Goal: Task Accomplishment & Management: Manage account settings

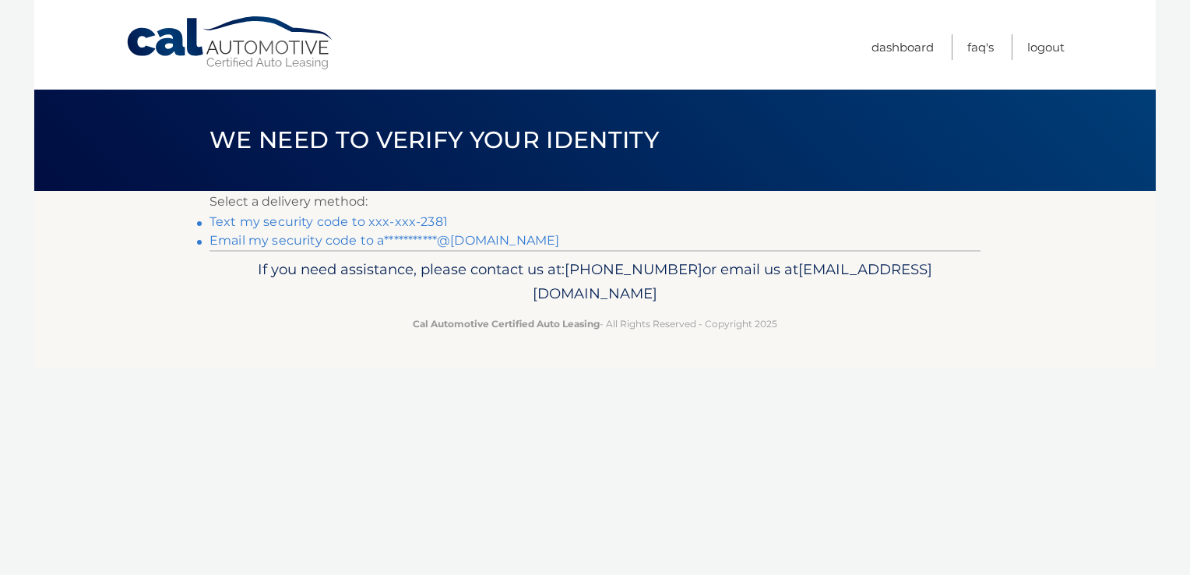
click at [418, 218] on link "Text my security code to xxx-xxx-2381" at bounding box center [329, 221] width 238 height 15
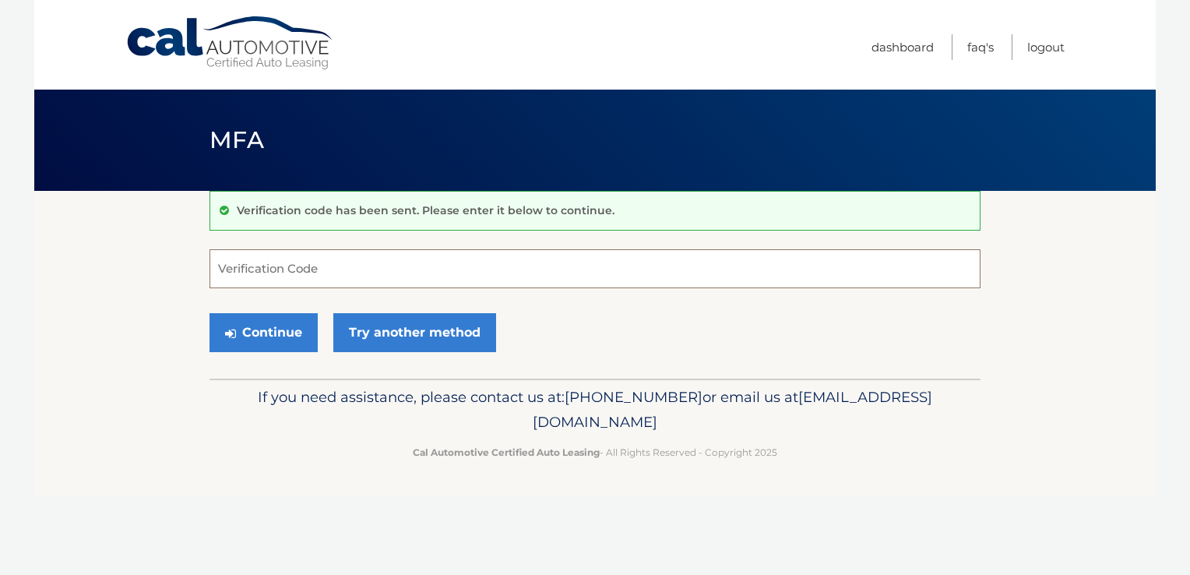
click at [244, 267] on input "Verification Code" at bounding box center [595, 268] width 771 height 39
type input "191998"
click at [287, 330] on button "Continue" at bounding box center [264, 332] width 108 height 39
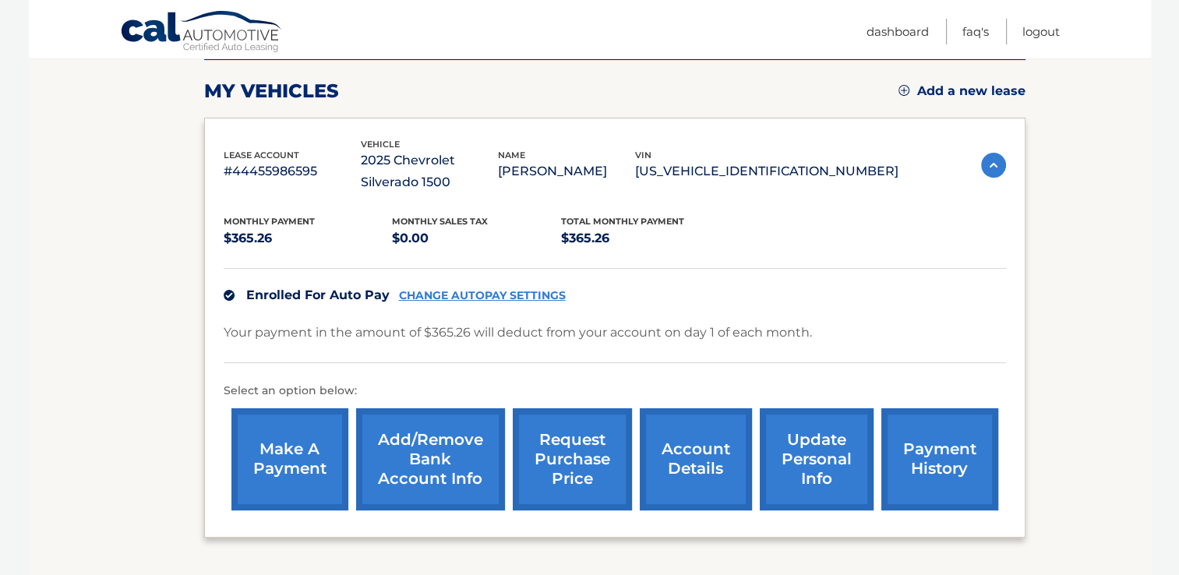
scroll to position [329, 0]
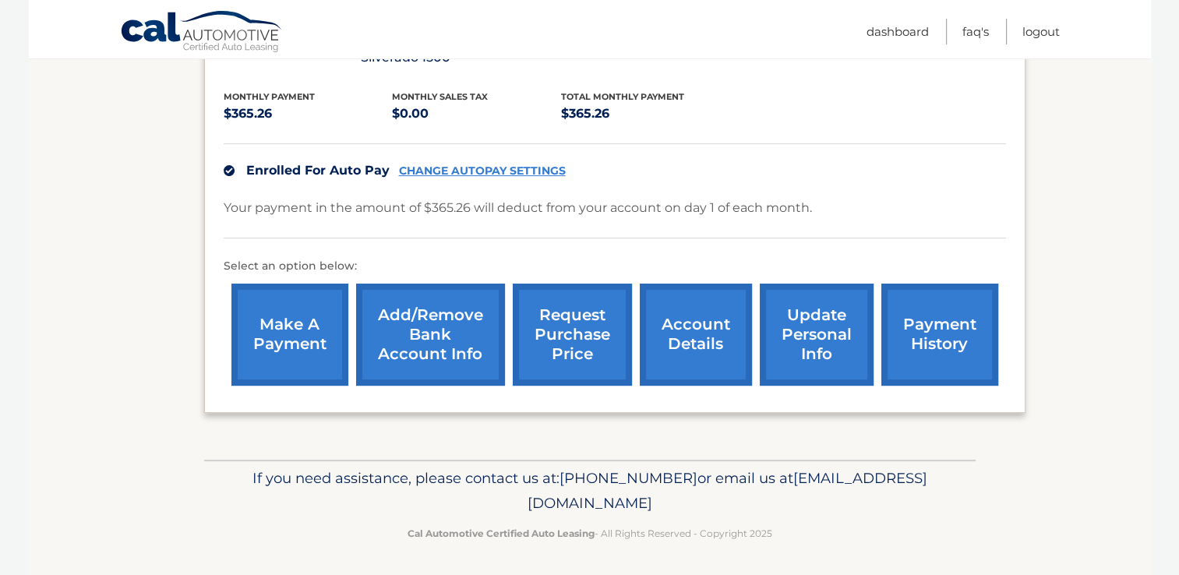
click at [819, 354] on link "update personal info" at bounding box center [816, 335] width 114 height 102
click at [695, 336] on link "account details" at bounding box center [696, 335] width 112 height 102
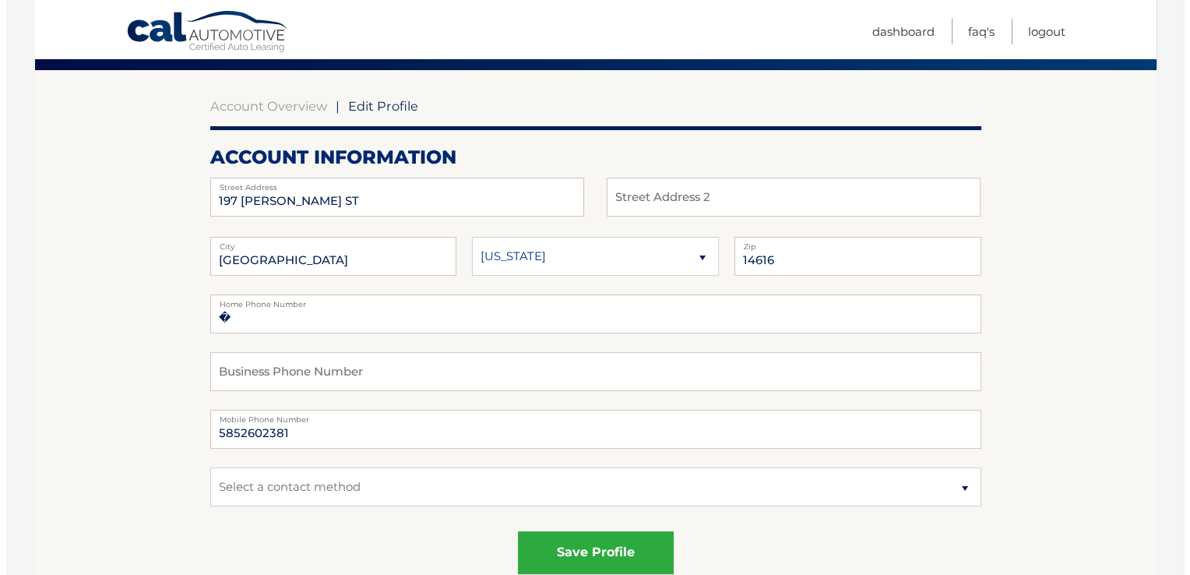
scroll to position [130, 0]
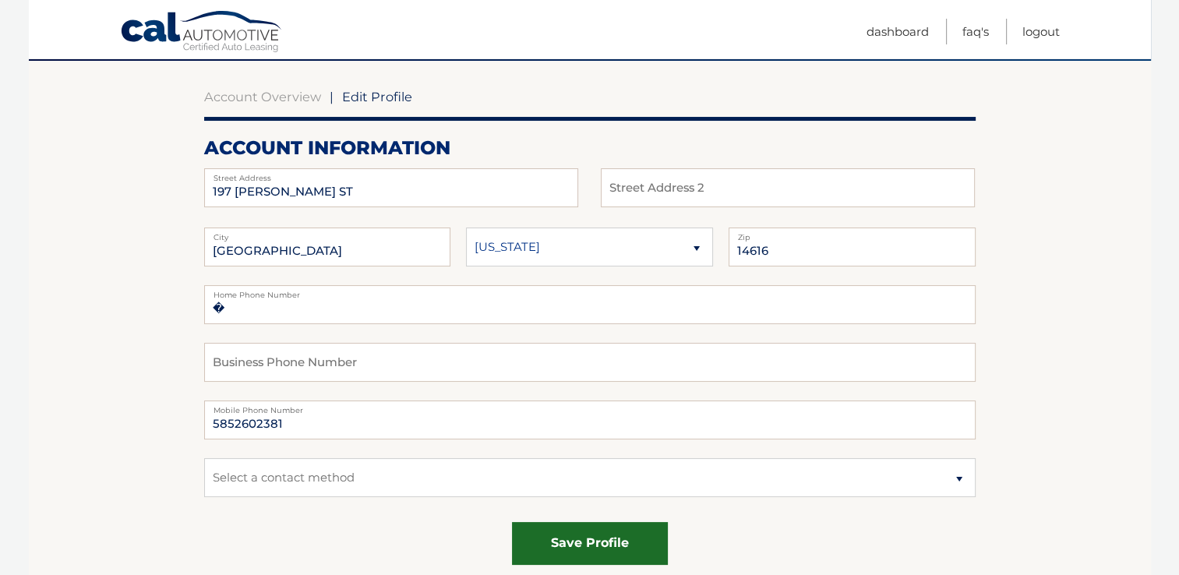
click at [620, 548] on button "save profile" at bounding box center [590, 543] width 156 height 43
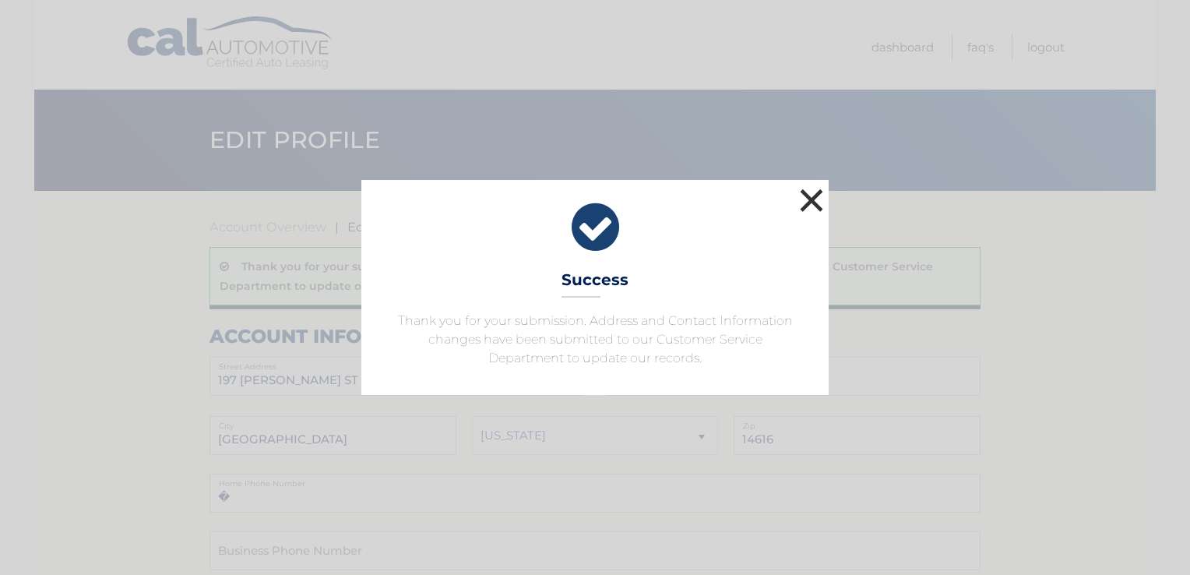
click at [816, 195] on button "×" at bounding box center [811, 200] width 31 height 31
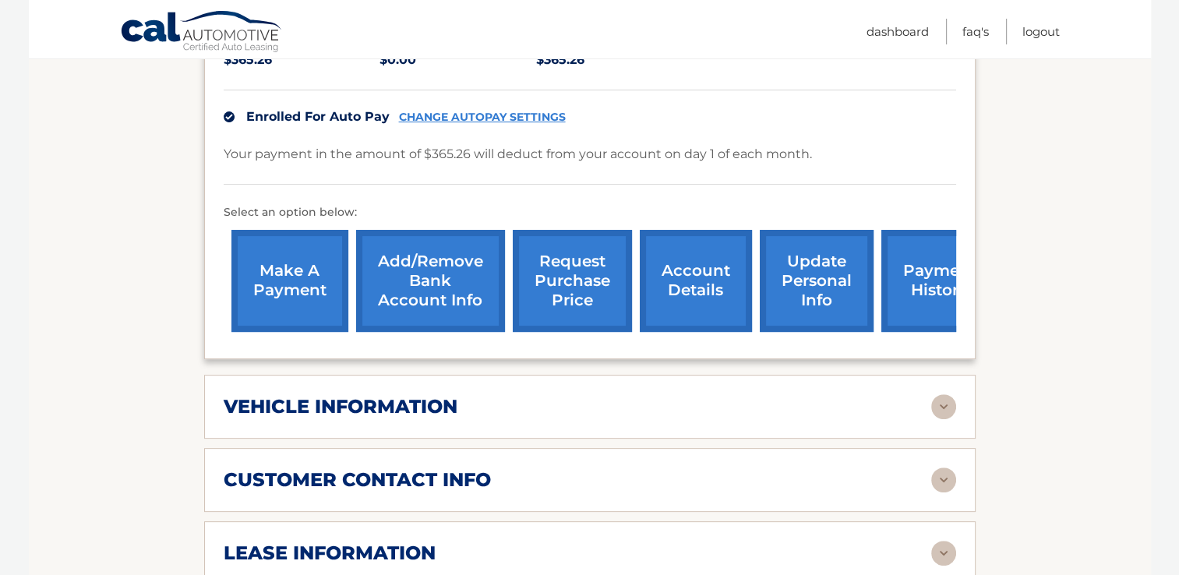
scroll to position [403, 0]
click at [455, 277] on link "Add/Remove bank account info" at bounding box center [430, 282] width 149 height 102
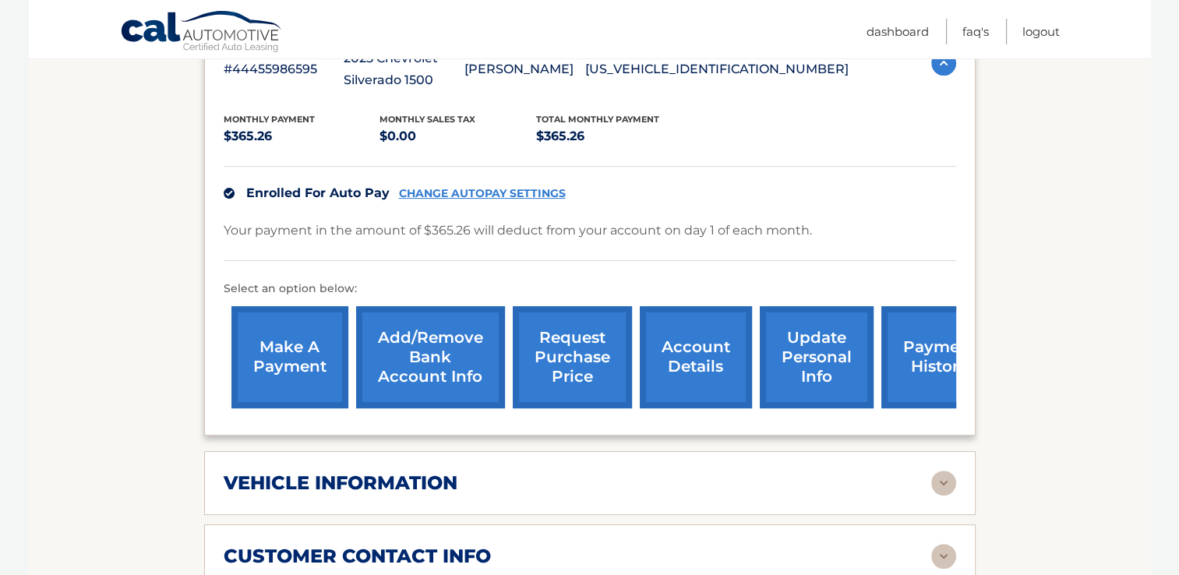
scroll to position [326, 0]
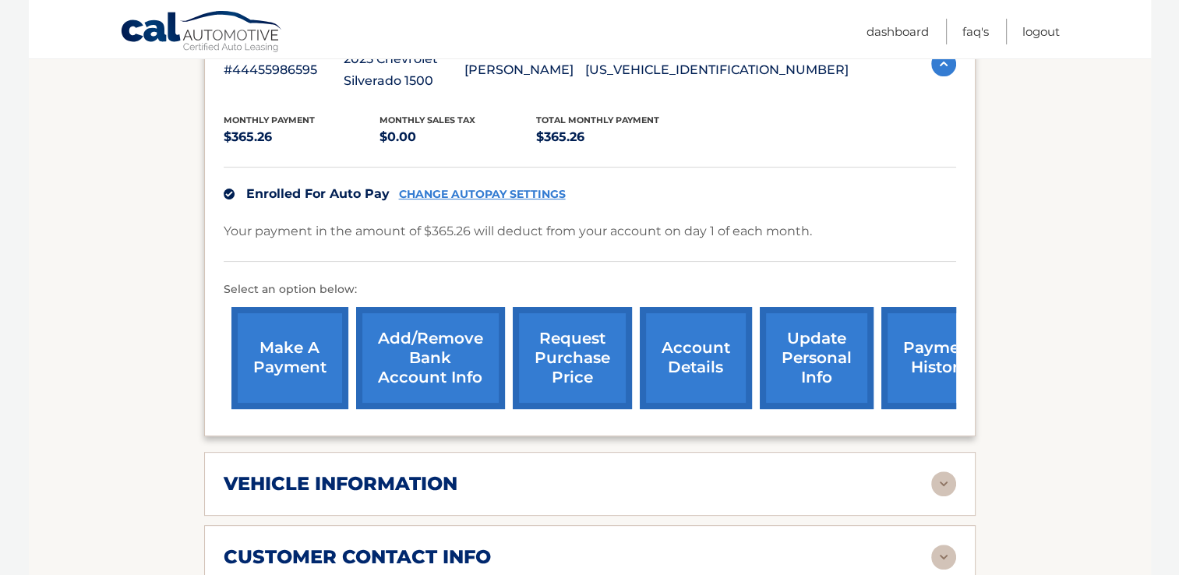
click at [452, 349] on link "Add/Remove bank account info" at bounding box center [430, 358] width 149 height 102
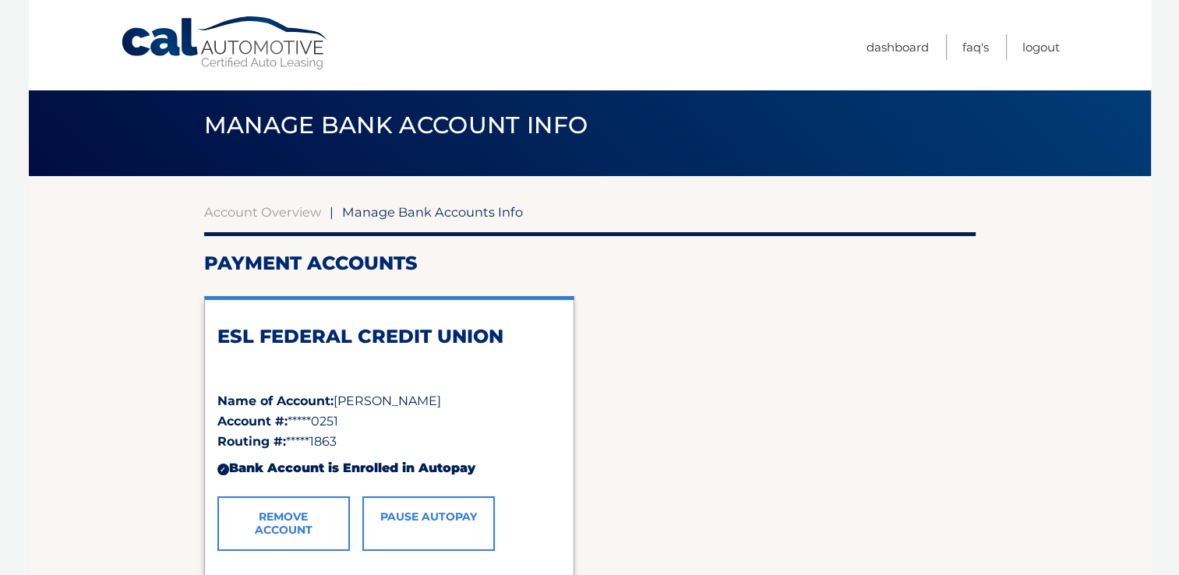
scroll to position [12, 0]
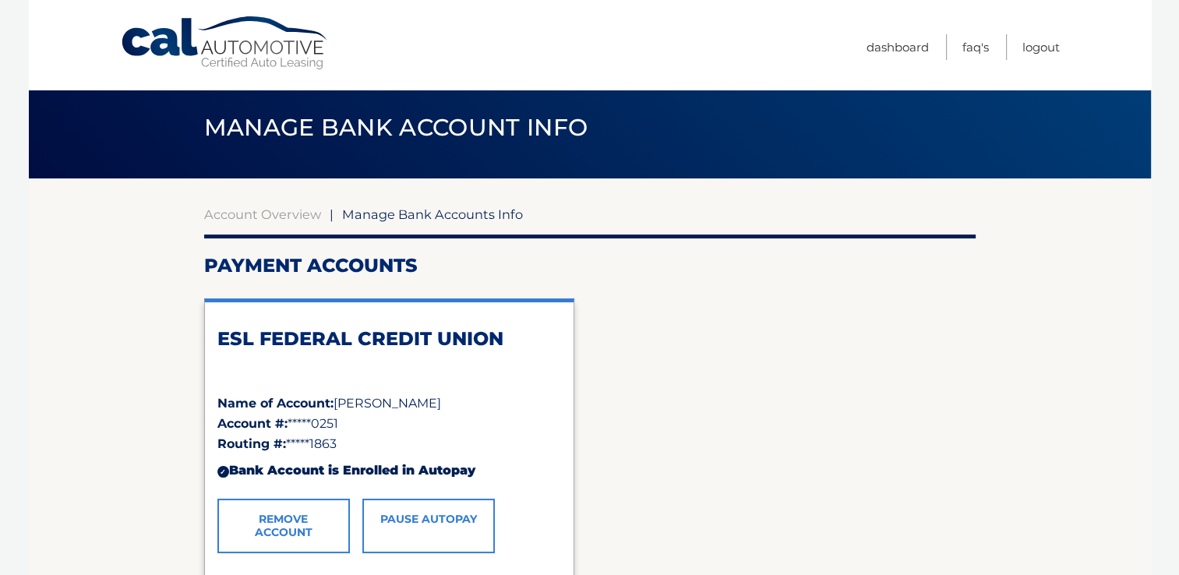
click at [483, 218] on span "Manage Bank Accounts Info" at bounding box center [432, 214] width 181 height 16
click at [495, 211] on span "Manage Bank Accounts Info" at bounding box center [432, 214] width 181 height 16
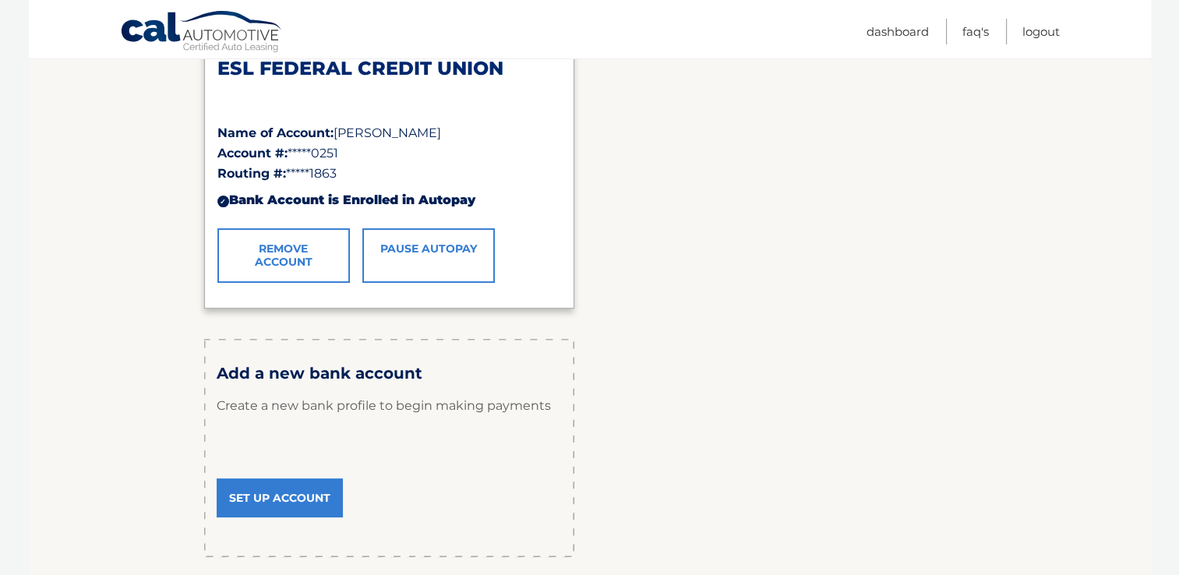
scroll to position [287, 0]
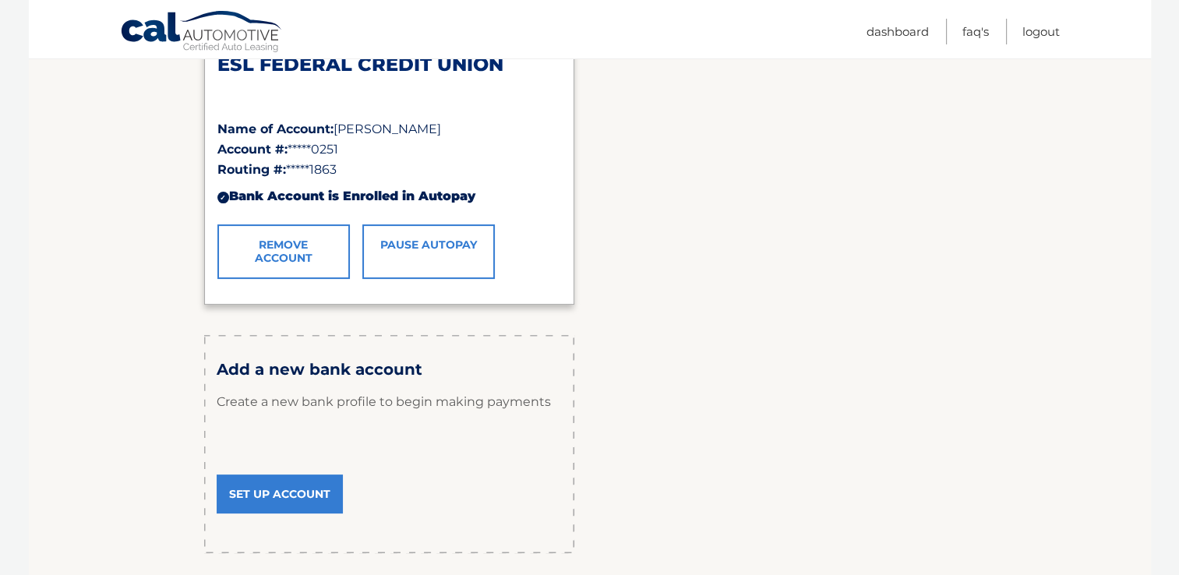
click at [298, 485] on link "Set Up Account" at bounding box center [280, 493] width 126 height 39
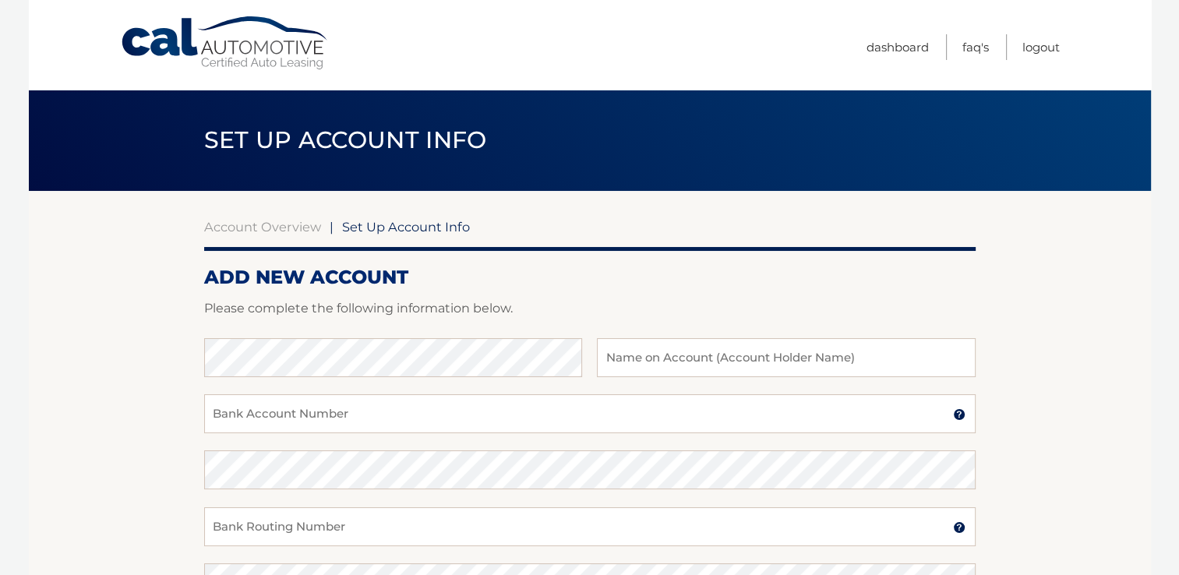
type input "[PERSON_NAME]"
type input "1378810251"
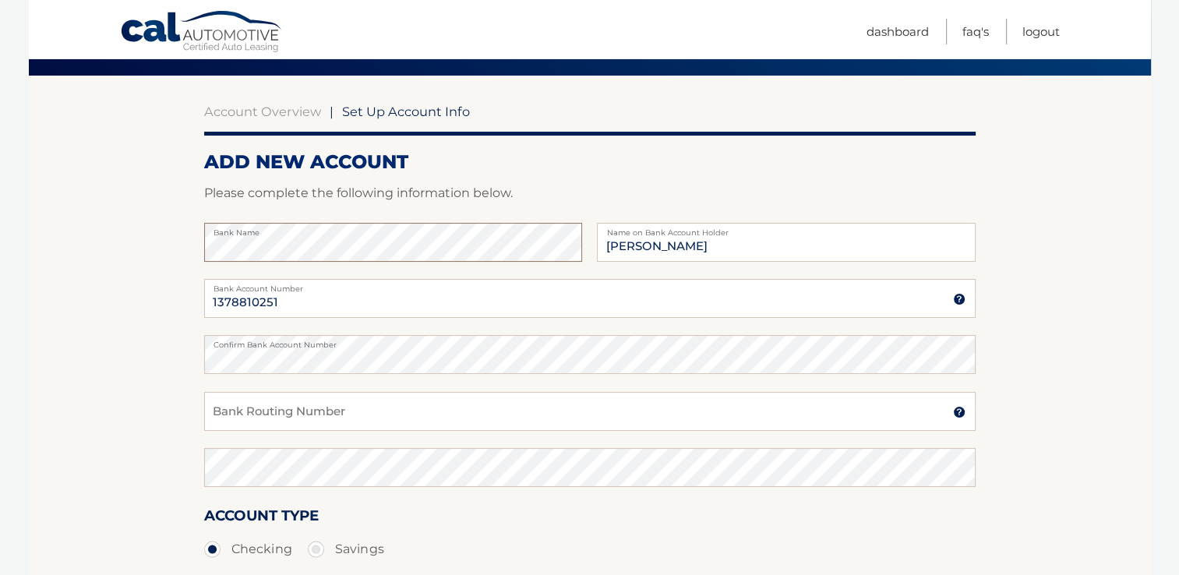
scroll to position [164, 0]
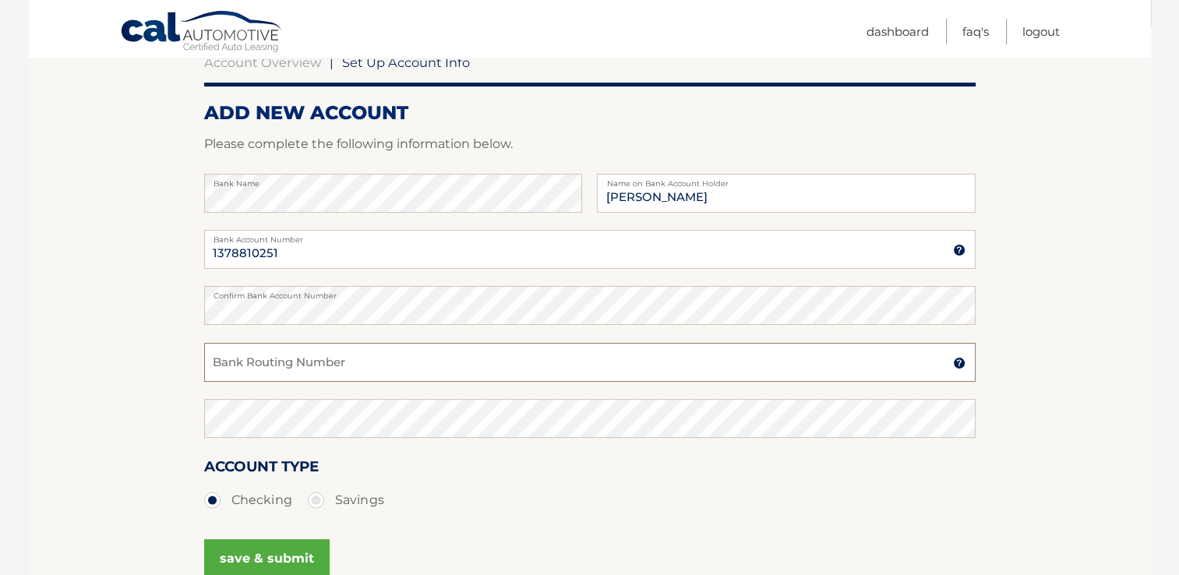
click at [333, 366] on input "Bank Routing Number" at bounding box center [589, 362] width 771 height 39
type input "222371863"
click at [315, 499] on label "Savings" at bounding box center [346, 500] width 76 height 31
click at [315, 499] on input "Savings" at bounding box center [322, 497] width 16 height 25
radio input "true"
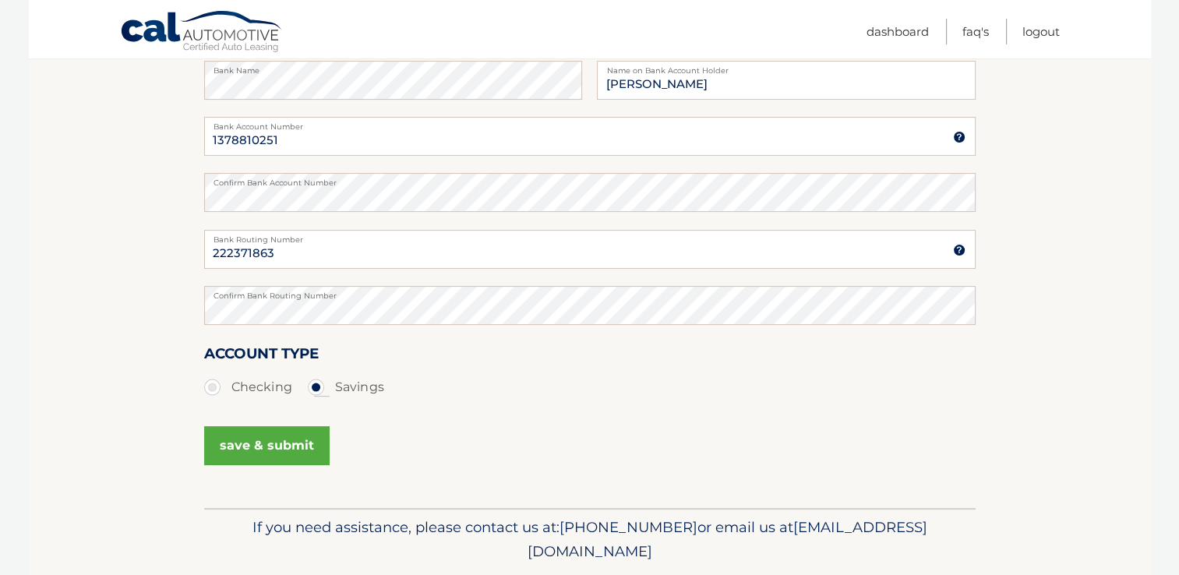
scroll to position [280, 0]
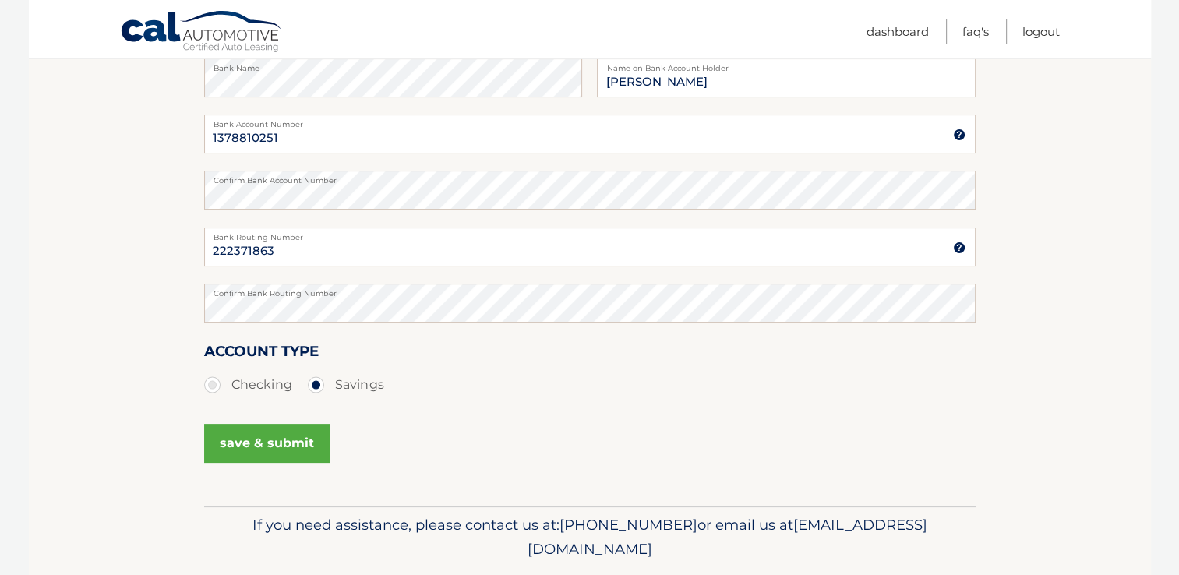
click at [228, 449] on button "save & submit" at bounding box center [266, 443] width 125 height 39
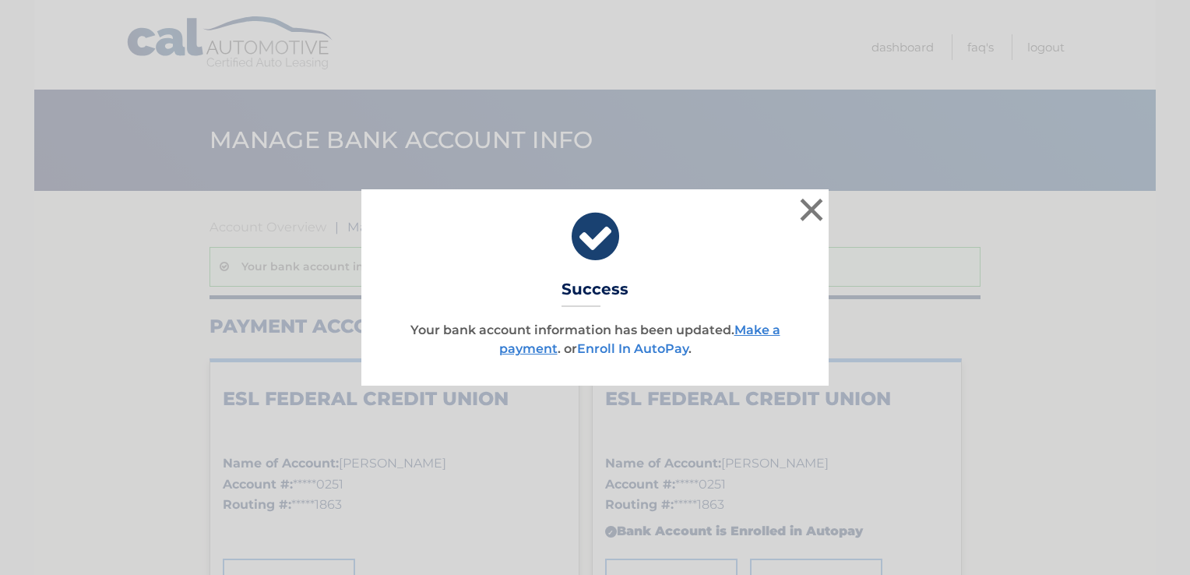
click at [650, 352] on link "Enroll In AutoPay" at bounding box center [632, 348] width 111 height 15
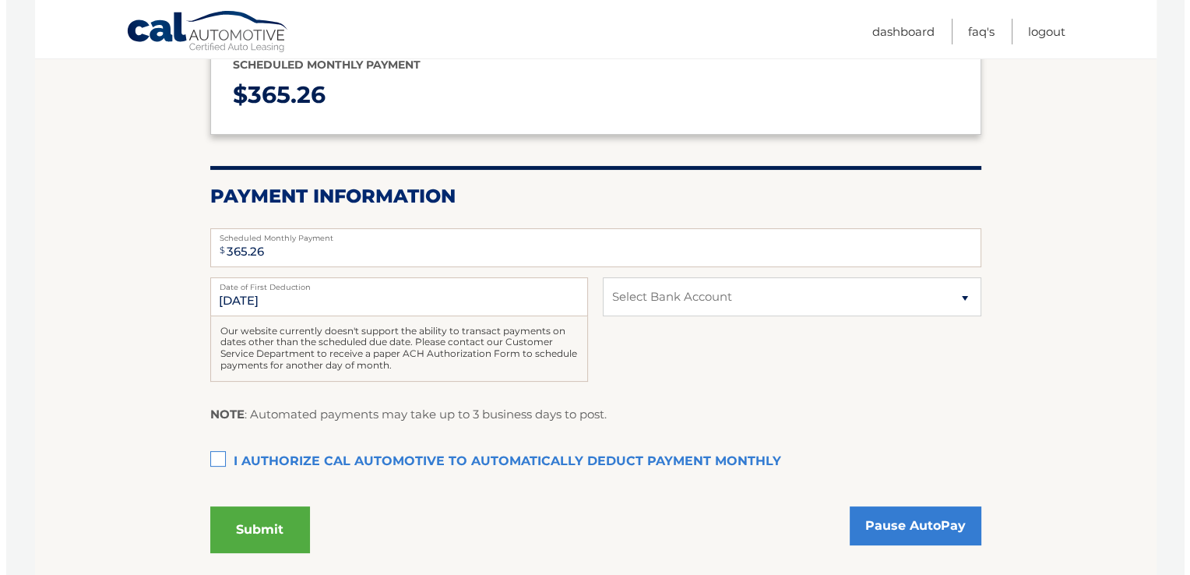
scroll to position [212, 0]
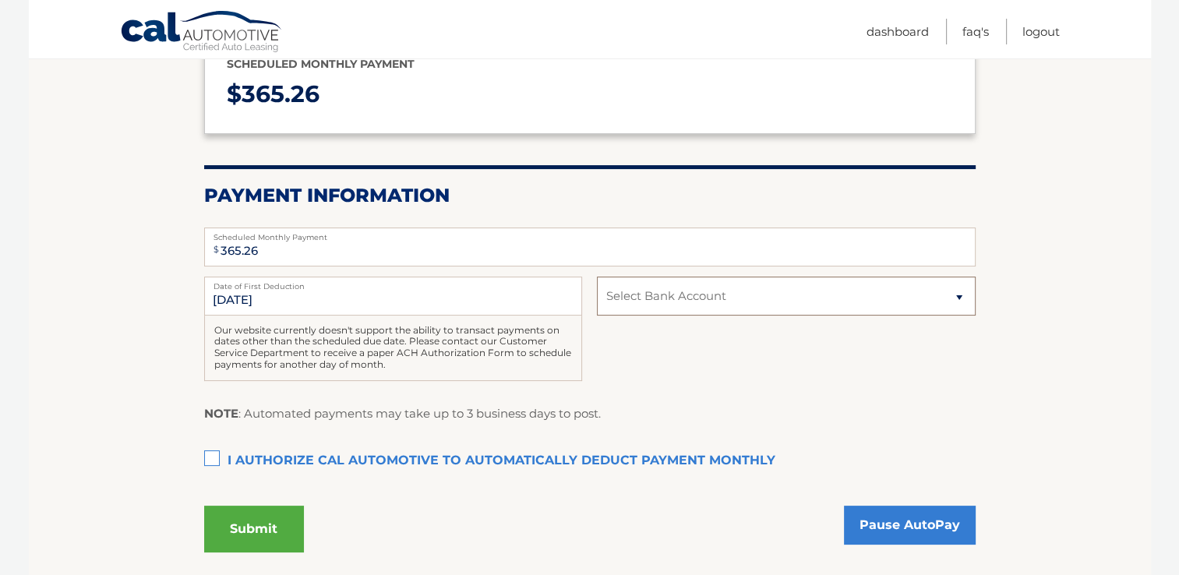
click at [953, 293] on select "Select Bank Account Savings ESL FEDERAL CREDIT UNION *****0251 Savings ESL FEDE…" at bounding box center [786, 296] width 378 height 39
select select "MWY4ZjkzNDMtZjMzMC00MDExLTg0YjMtMmJiODFhY2Q3OWQ3"
click at [597, 277] on select "Select Bank Account Savings ESL FEDERAL CREDIT UNION *****0251 Savings ESL FEDE…" at bounding box center [786, 296] width 378 height 39
click at [208, 459] on label "I authorize cal automotive to automatically deduct payment monthly This checkbo…" at bounding box center [589, 461] width 771 height 31
click at [0, 0] on input "I authorize cal automotive to automatically deduct payment monthly This checkbo…" at bounding box center [0, 0] width 0 height 0
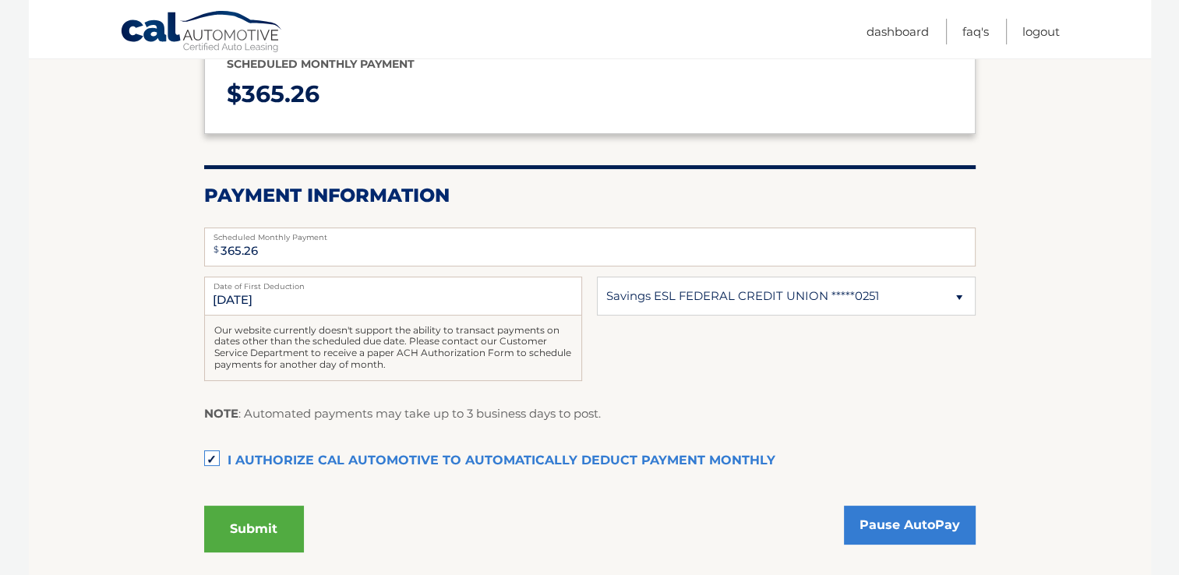
click at [266, 533] on button "Submit" at bounding box center [254, 529] width 100 height 47
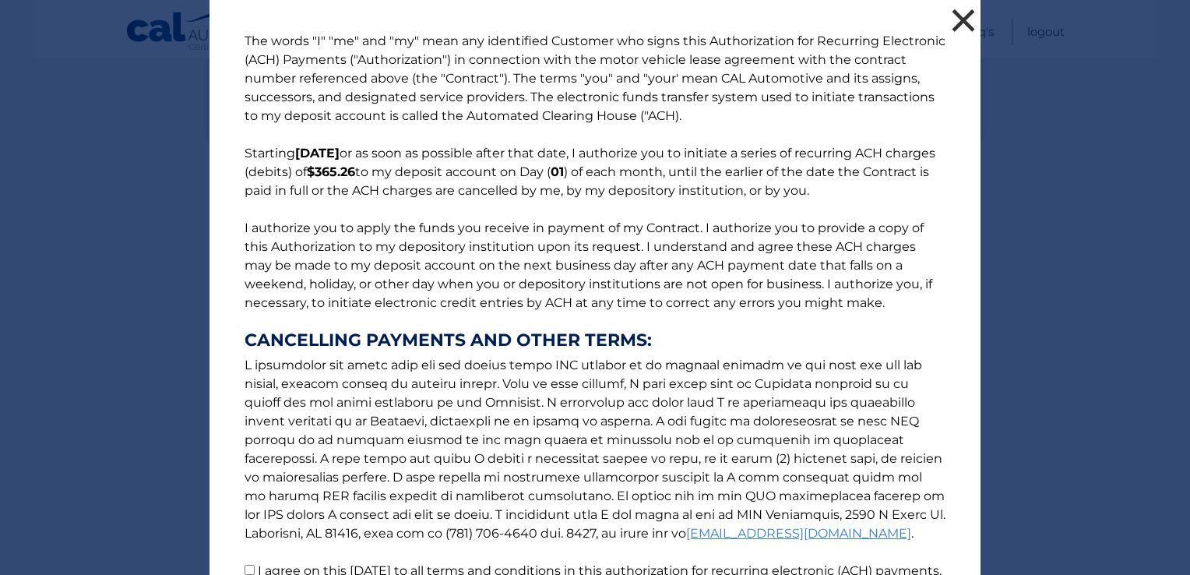
click at [963, 19] on button "×" at bounding box center [963, 20] width 31 height 31
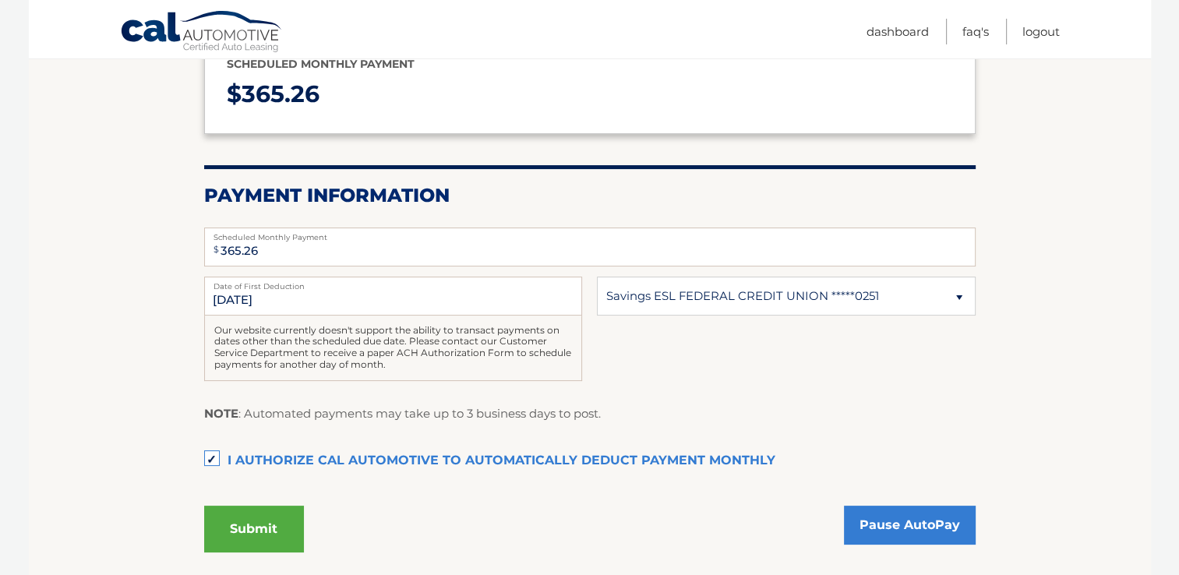
click at [263, 533] on button "Submit" at bounding box center [254, 529] width 100 height 47
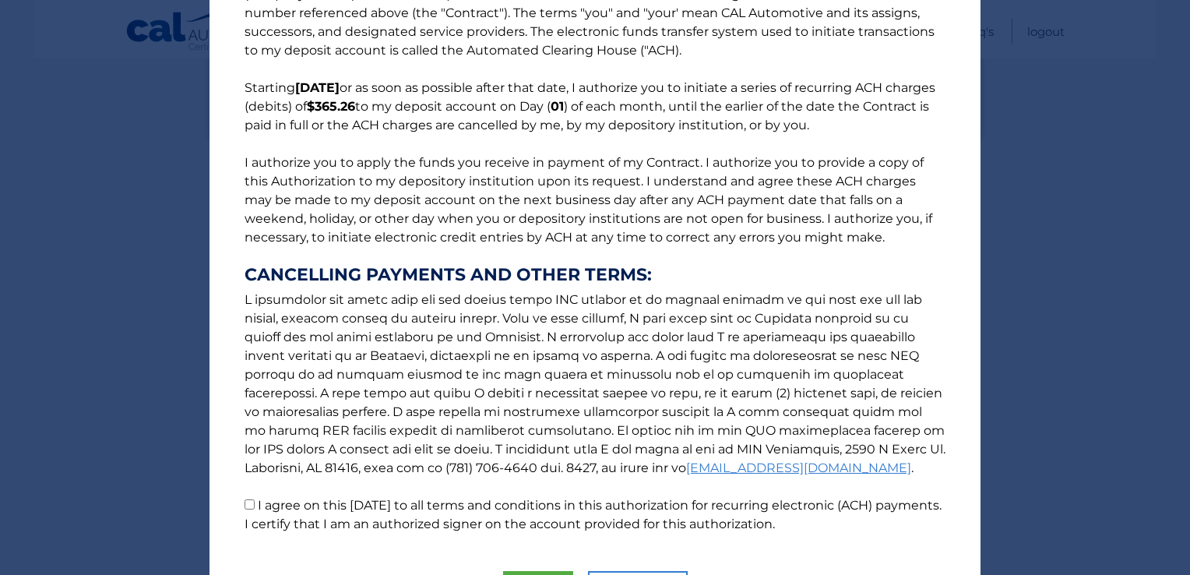
scroll to position [160, 0]
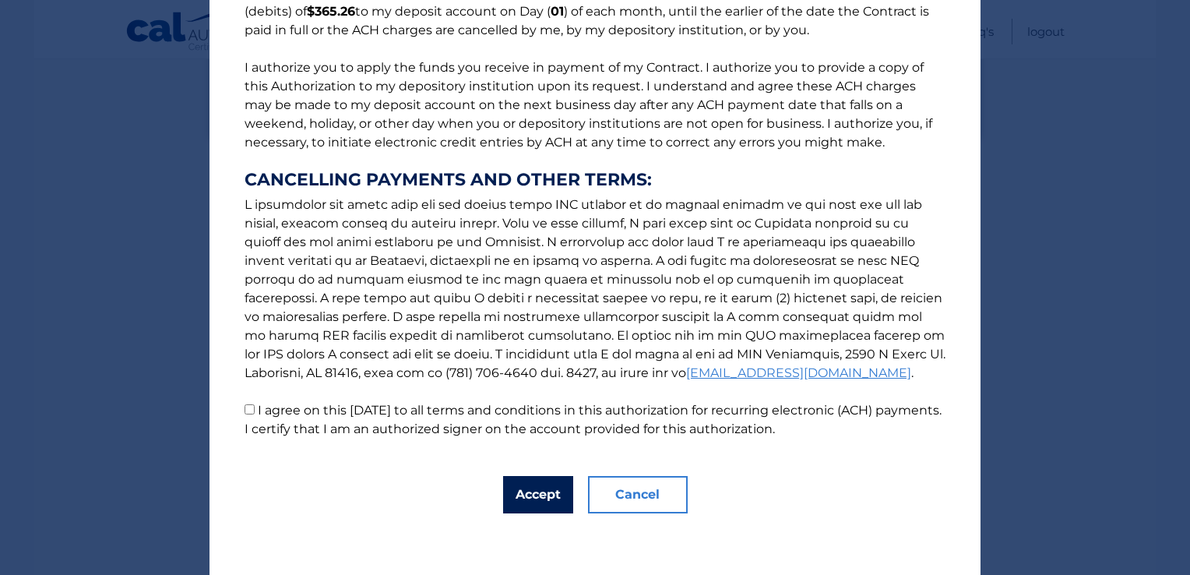
click at [540, 495] on button "Accept" at bounding box center [538, 494] width 70 height 37
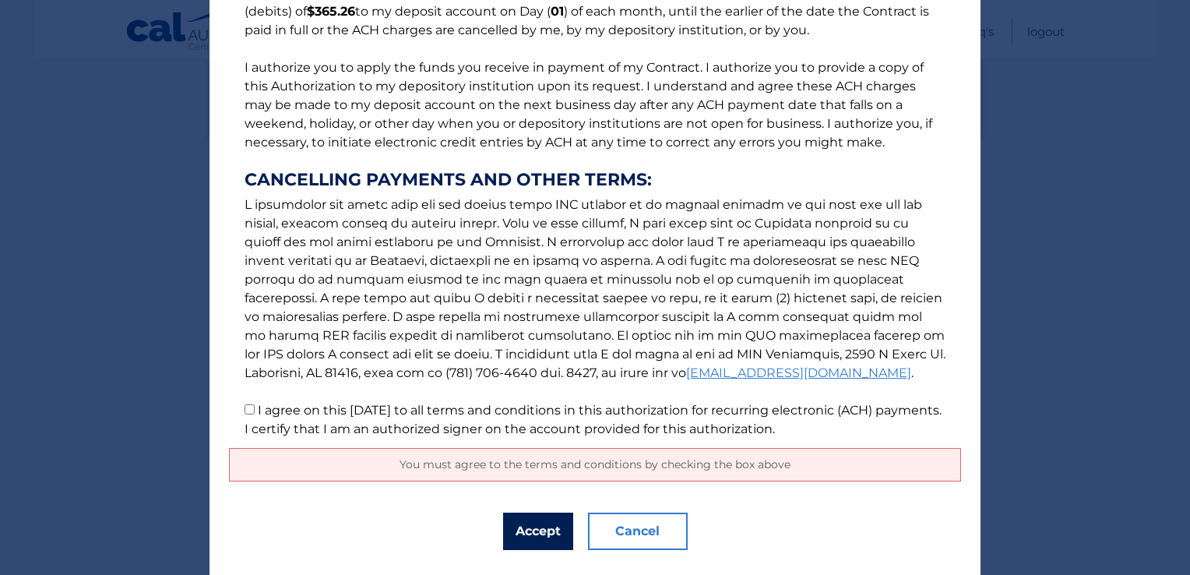
click at [520, 533] on button "Accept" at bounding box center [538, 531] width 70 height 37
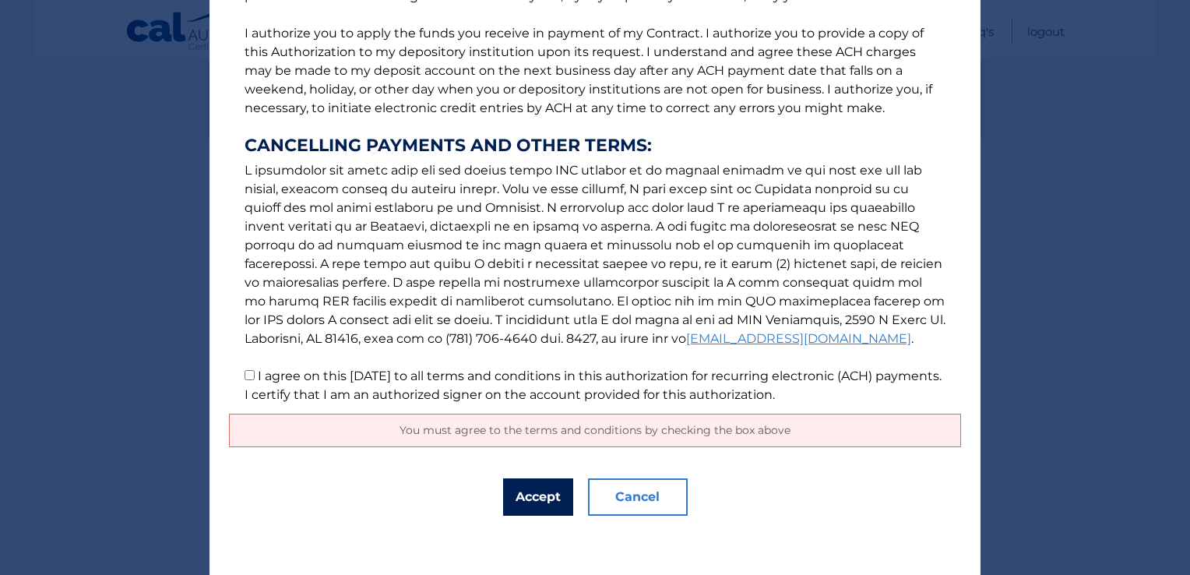
scroll to position [196, 0]
click at [533, 494] on button "Accept" at bounding box center [538, 495] width 70 height 37
click at [245, 374] on input "I agree on this 09/18/2025 to all terms and conditions in this authorization fo…" at bounding box center [250, 373] width 10 height 10
checkbox input "true"
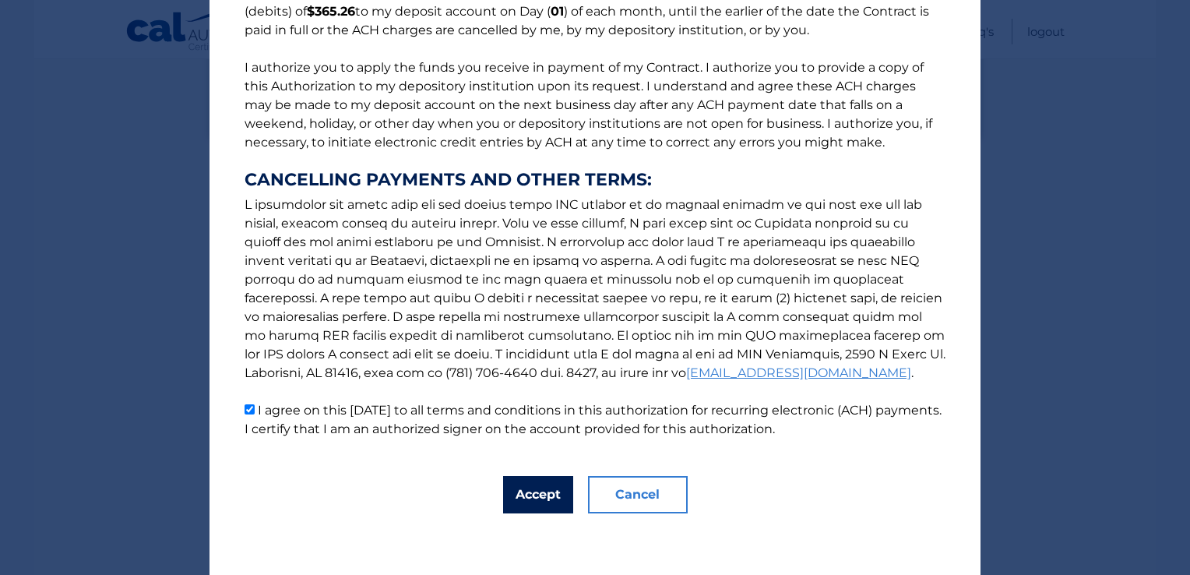
click at [534, 495] on button "Accept" at bounding box center [538, 494] width 70 height 37
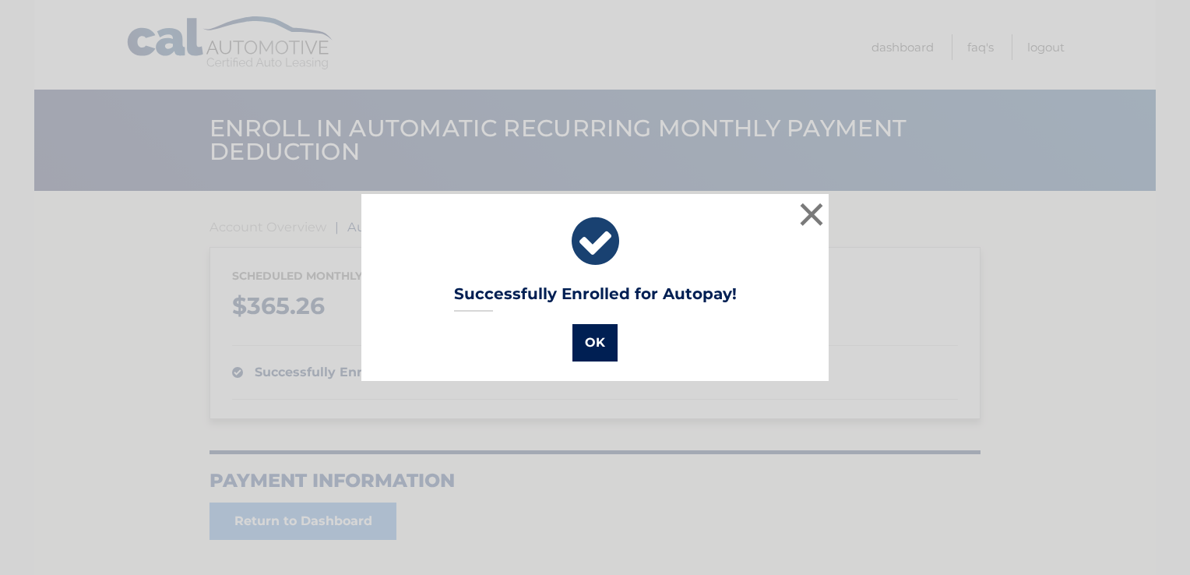
click at [583, 350] on button "OK" at bounding box center [595, 342] width 45 height 37
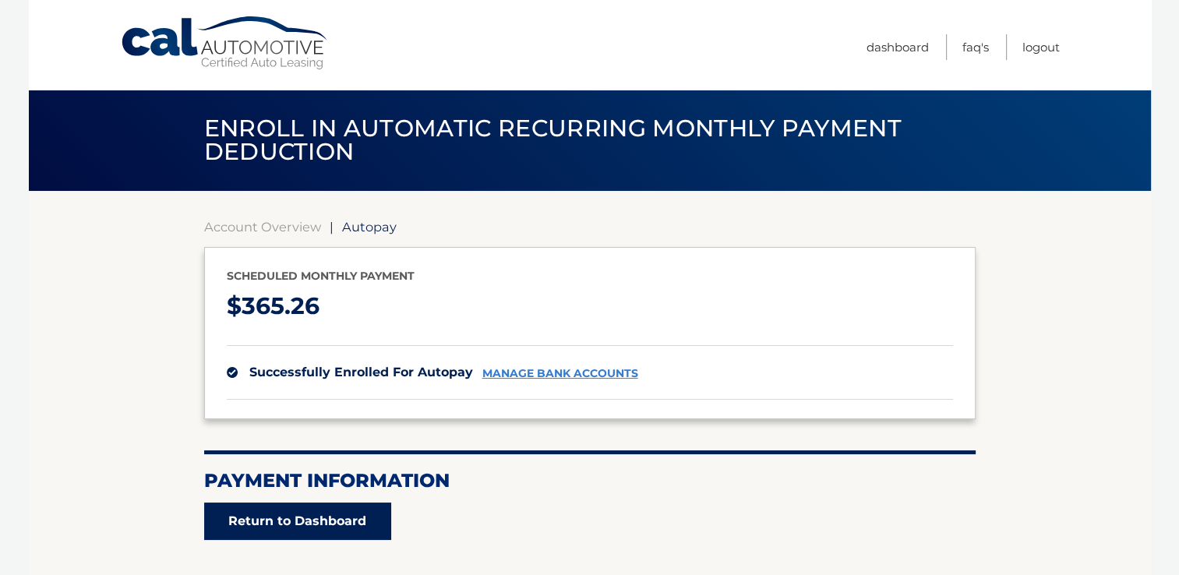
click at [348, 512] on link "Return to Dashboard" at bounding box center [297, 520] width 187 height 37
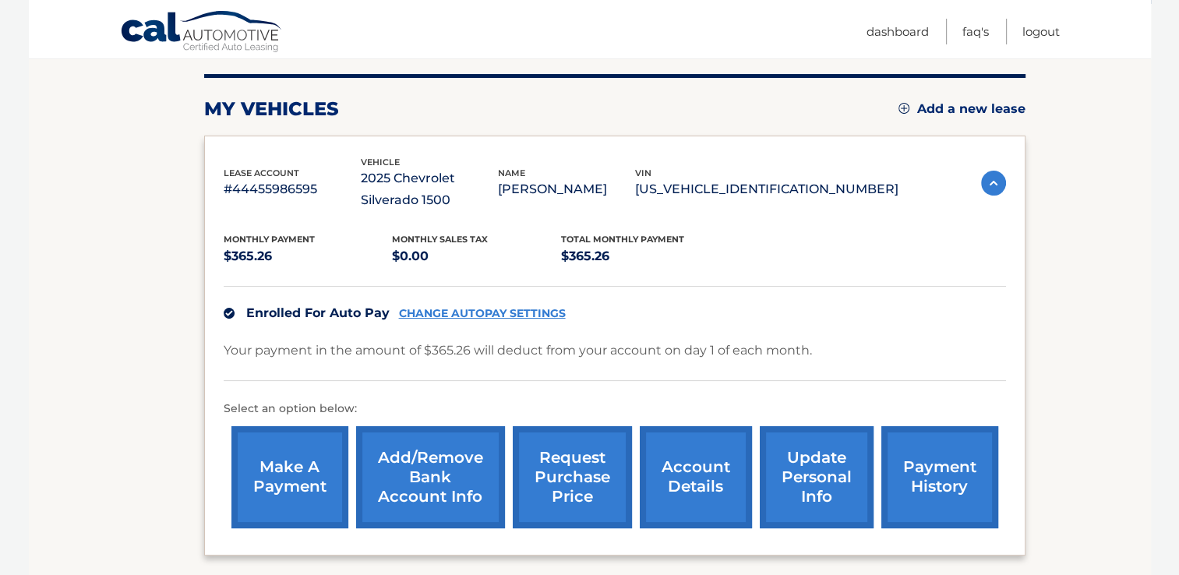
scroll to position [187, 0]
click at [485, 476] on link "Add/Remove bank account info" at bounding box center [430, 477] width 149 height 102
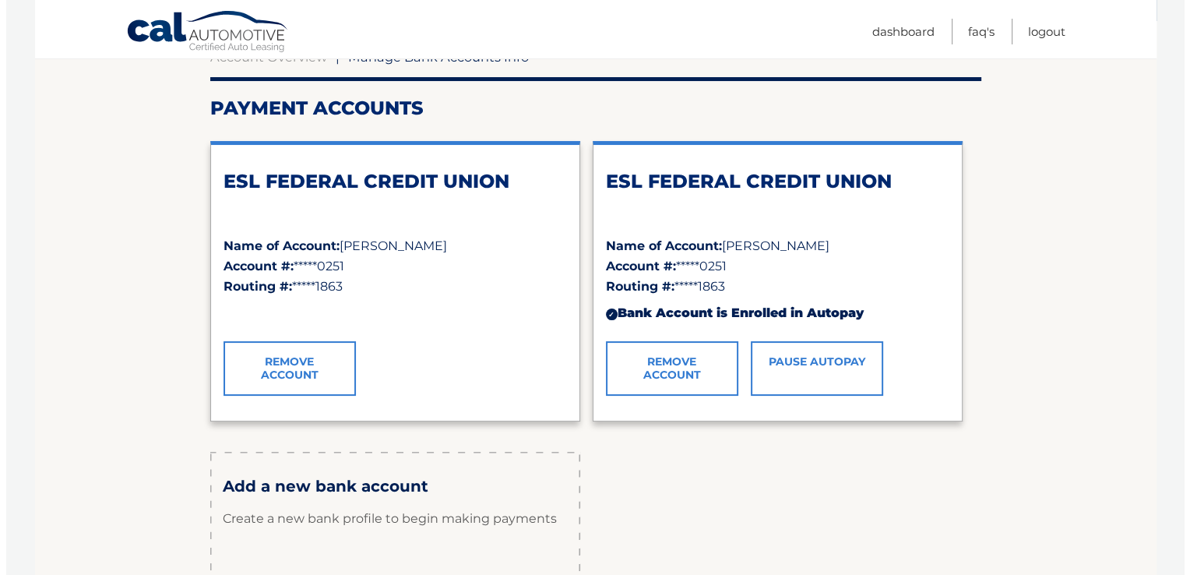
scroll to position [178, 0]
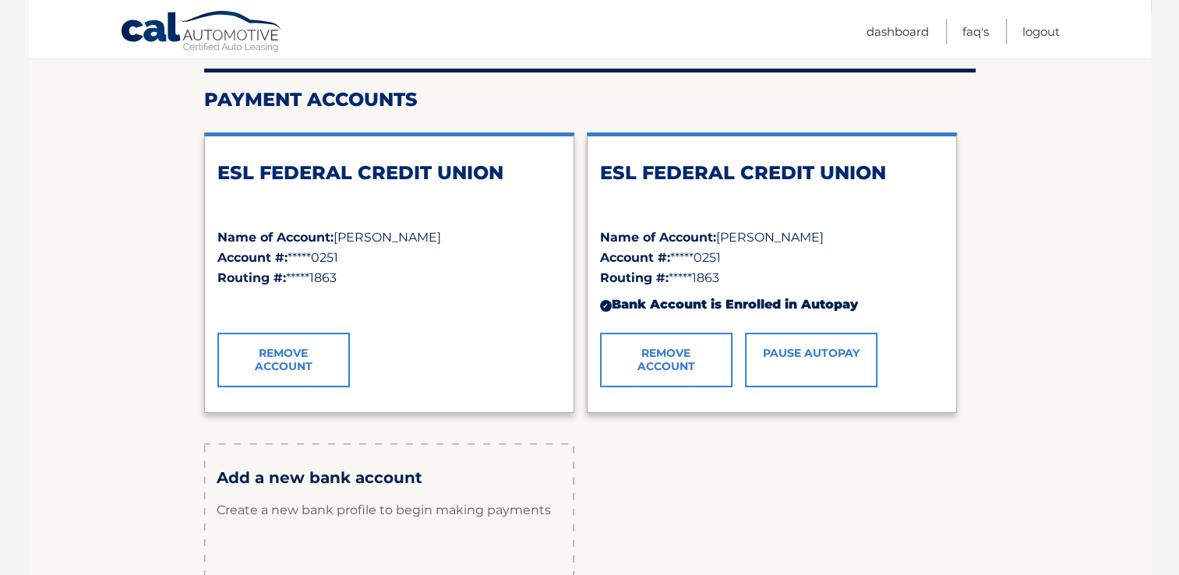
click at [390, 238] on span "[PERSON_NAME]" at bounding box center [386, 237] width 107 height 15
drag, startPoint x: 390, startPoint y: 238, endPoint x: 388, endPoint y: 289, distance: 50.7
click at [388, 289] on div "✓" at bounding box center [389, 304] width 344 height 33
click at [320, 341] on link "Remove Account" at bounding box center [283, 360] width 132 height 55
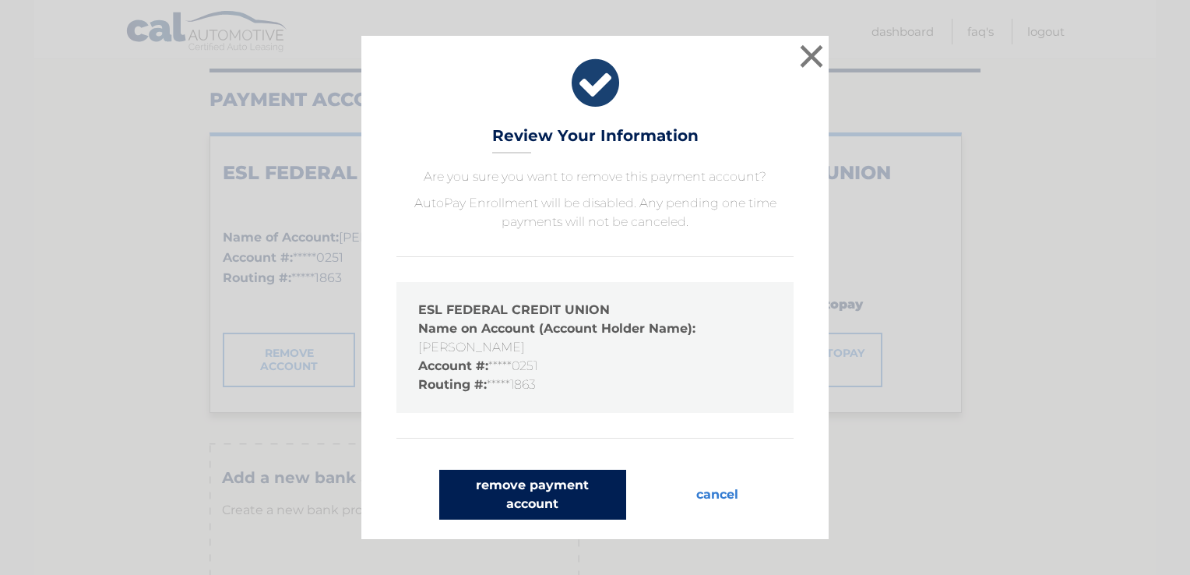
click at [588, 488] on button "remove payment account" at bounding box center [532, 495] width 187 height 50
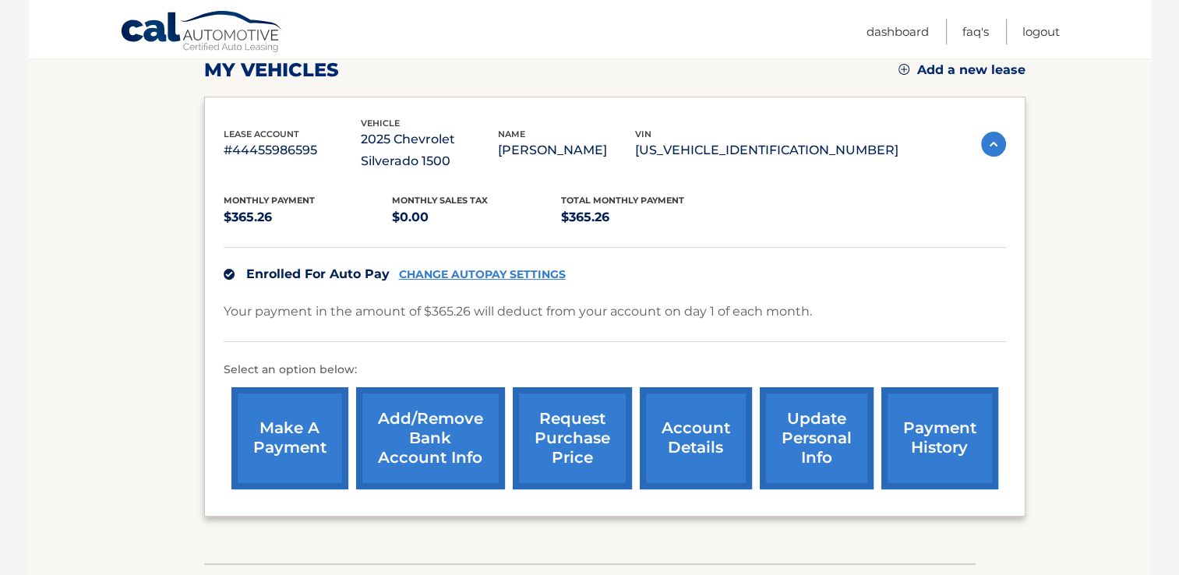
scroll to position [227, 0]
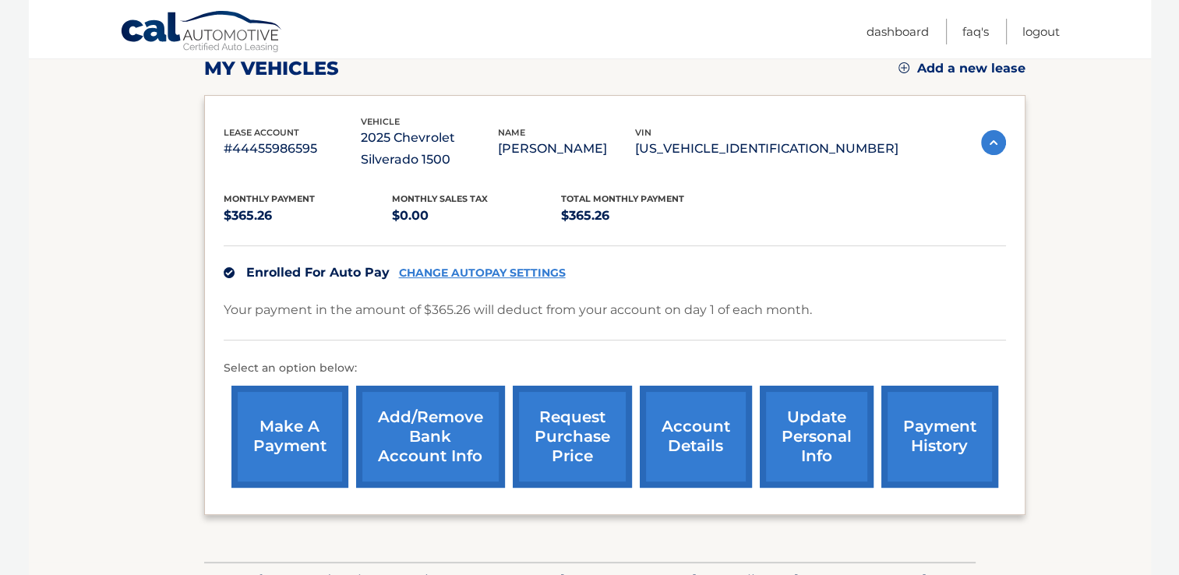
click at [499, 421] on link "Add/Remove bank account info" at bounding box center [430, 437] width 149 height 102
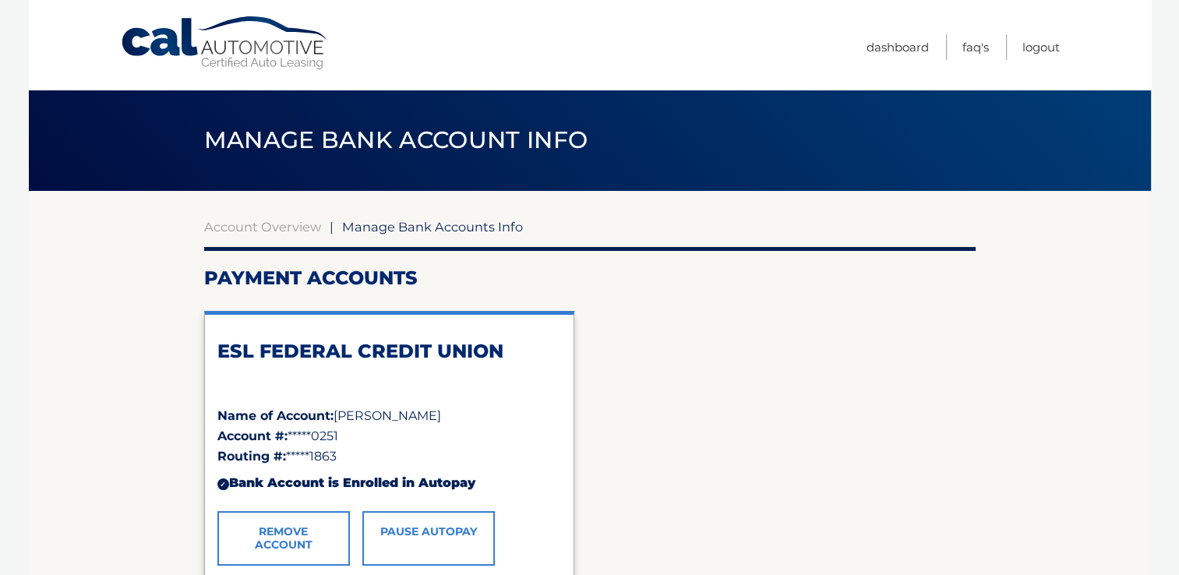
click at [721, 203] on div "Account Overview | Manage Bank Accounts Info Payment Accounts ESL FEDERAL CREDI…" at bounding box center [589, 531] width 771 height 680
click at [1041, 48] on link "Logout" at bounding box center [1040, 47] width 37 height 26
